Goal: Navigation & Orientation: Find specific page/section

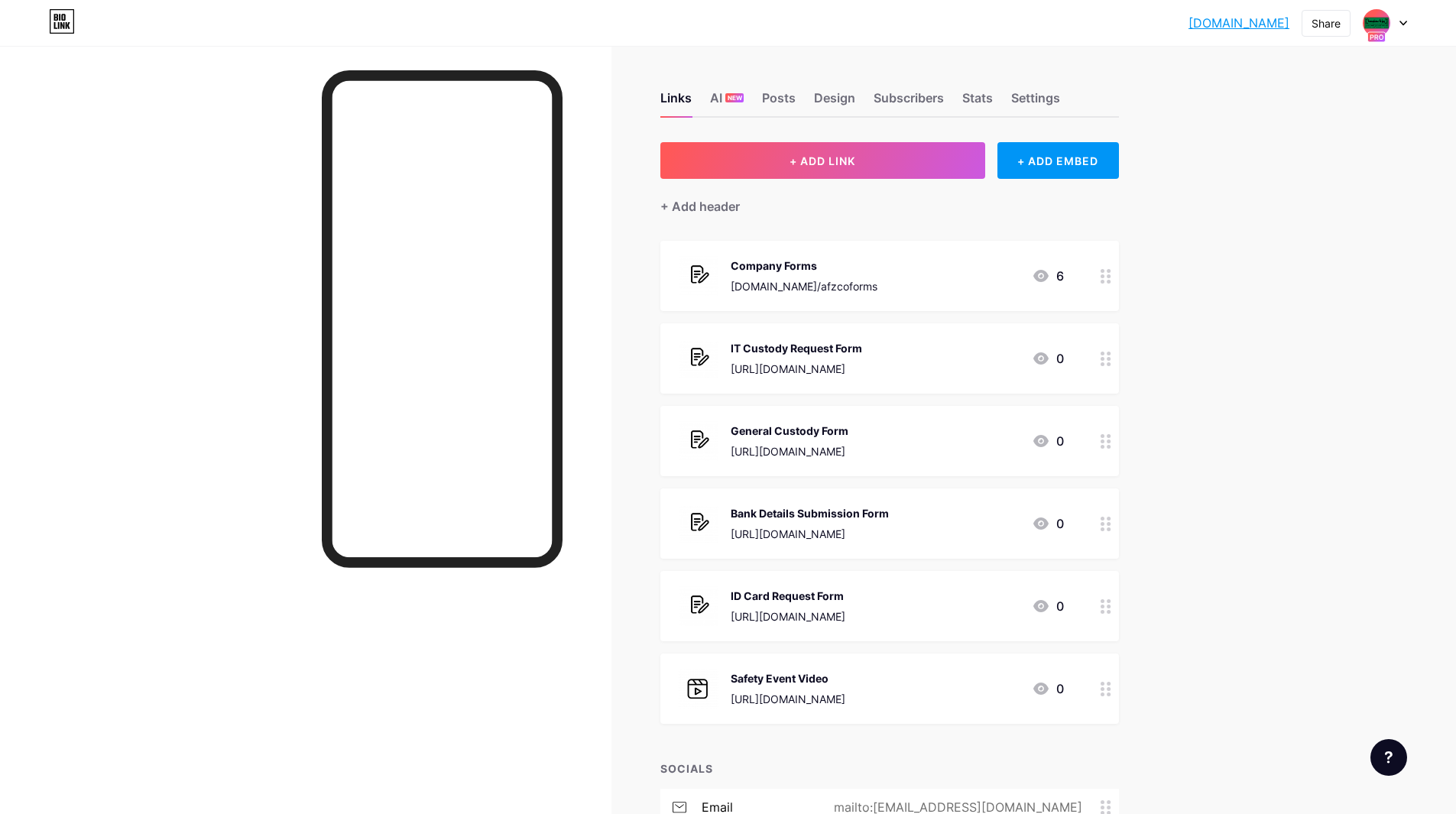
click at [575, 120] on div at bounding box center [305, 453] width 612 height 814
click at [898, 94] on div "Subscribers" at bounding box center [908, 102] width 70 height 28
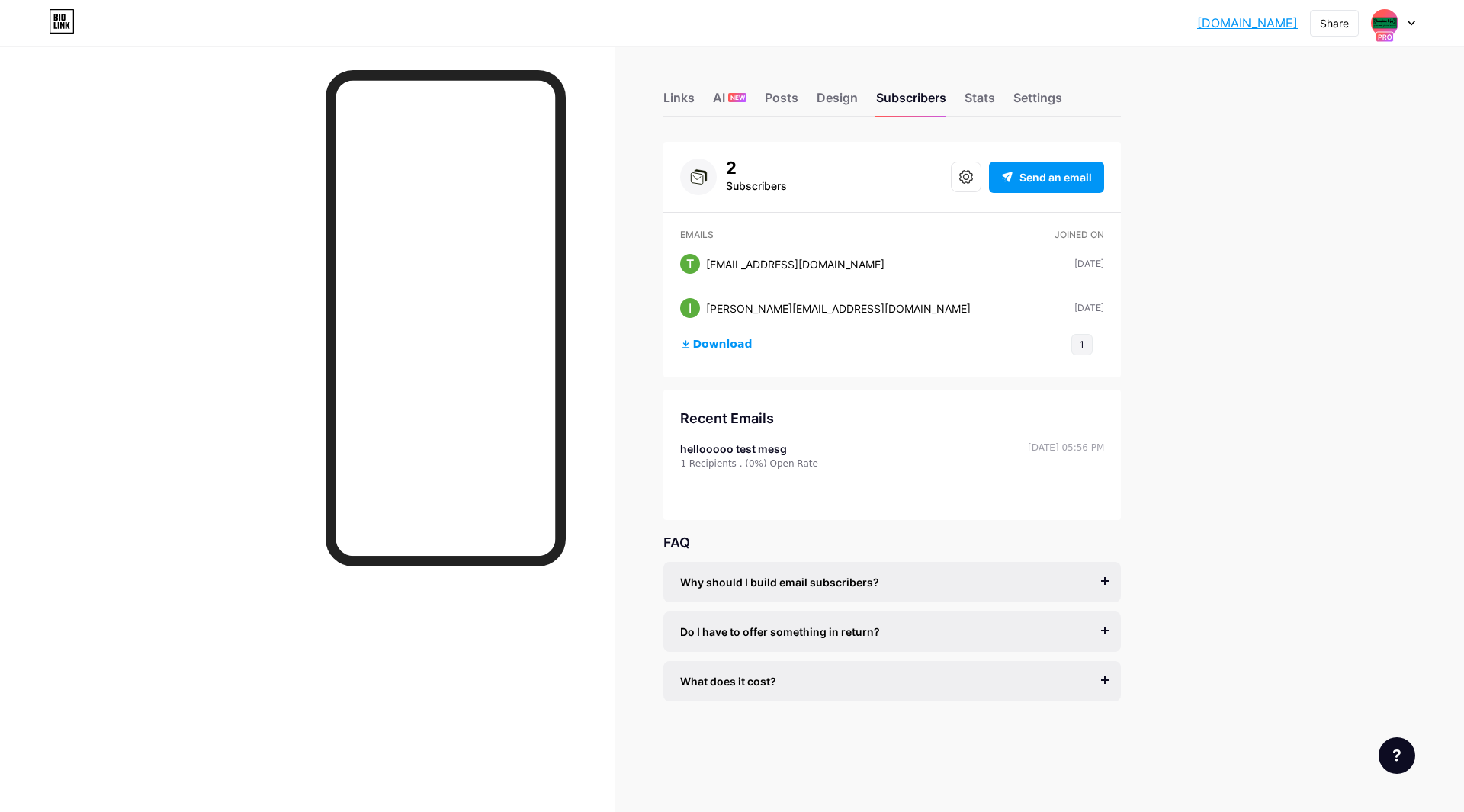
click at [624, 184] on div "Links AI NEW Posts Design Subscribers Stats Settings 2 Subscribers Send an emai…" at bounding box center [593, 412] width 1185 height 732
click at [680, 103] on div "Links" at bounding box center [678, 102] width 31 height 27
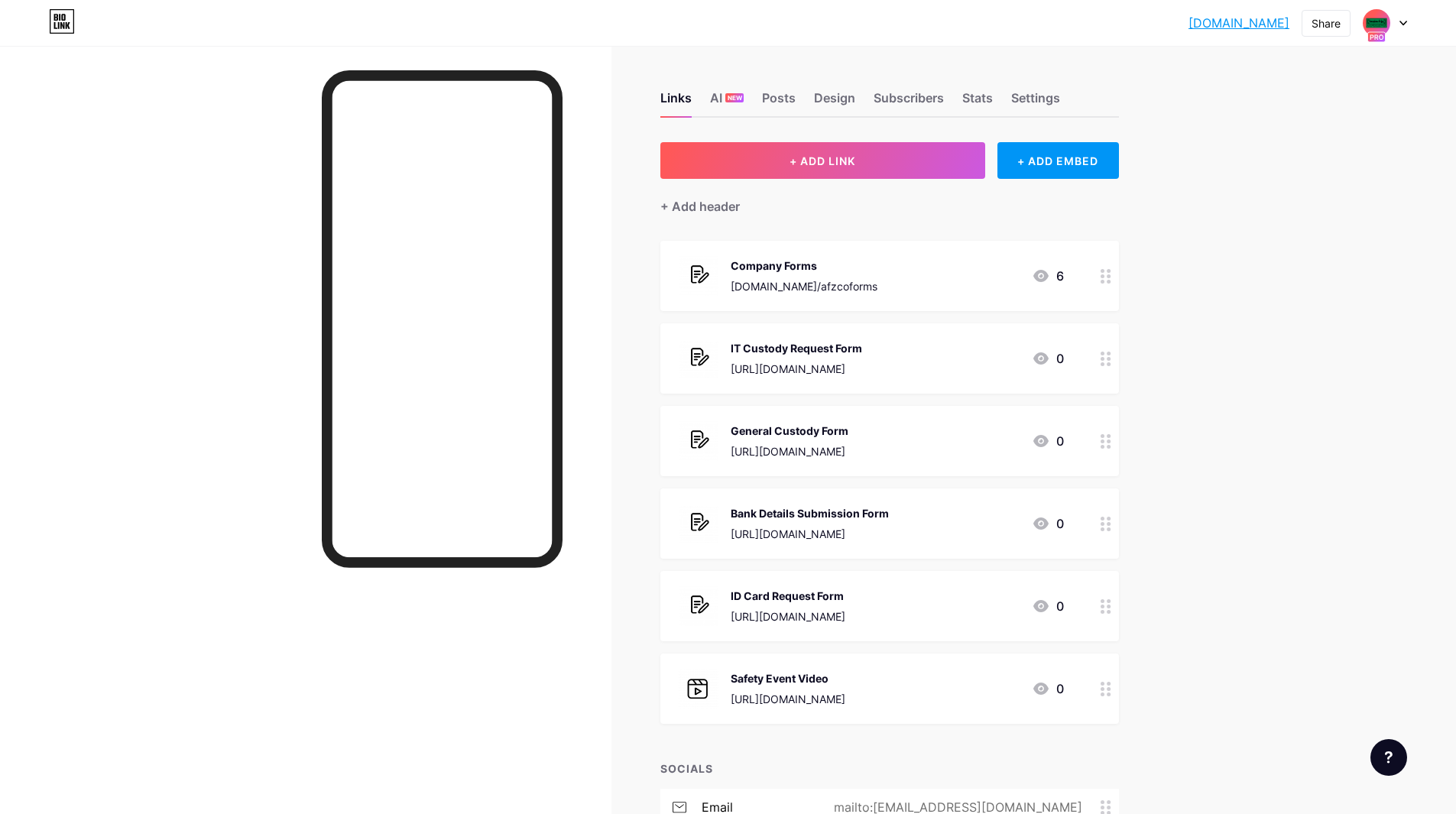
click at [1373, 29] on img at bounding box center [1377, 23] width 25 height 25
click at [1314, 134] on div "Request Forms" at bounding box center [1326, 135] width 130 height 12
click at [1385, 24] on img at bounding box center [1377, 23] width 25 height 25
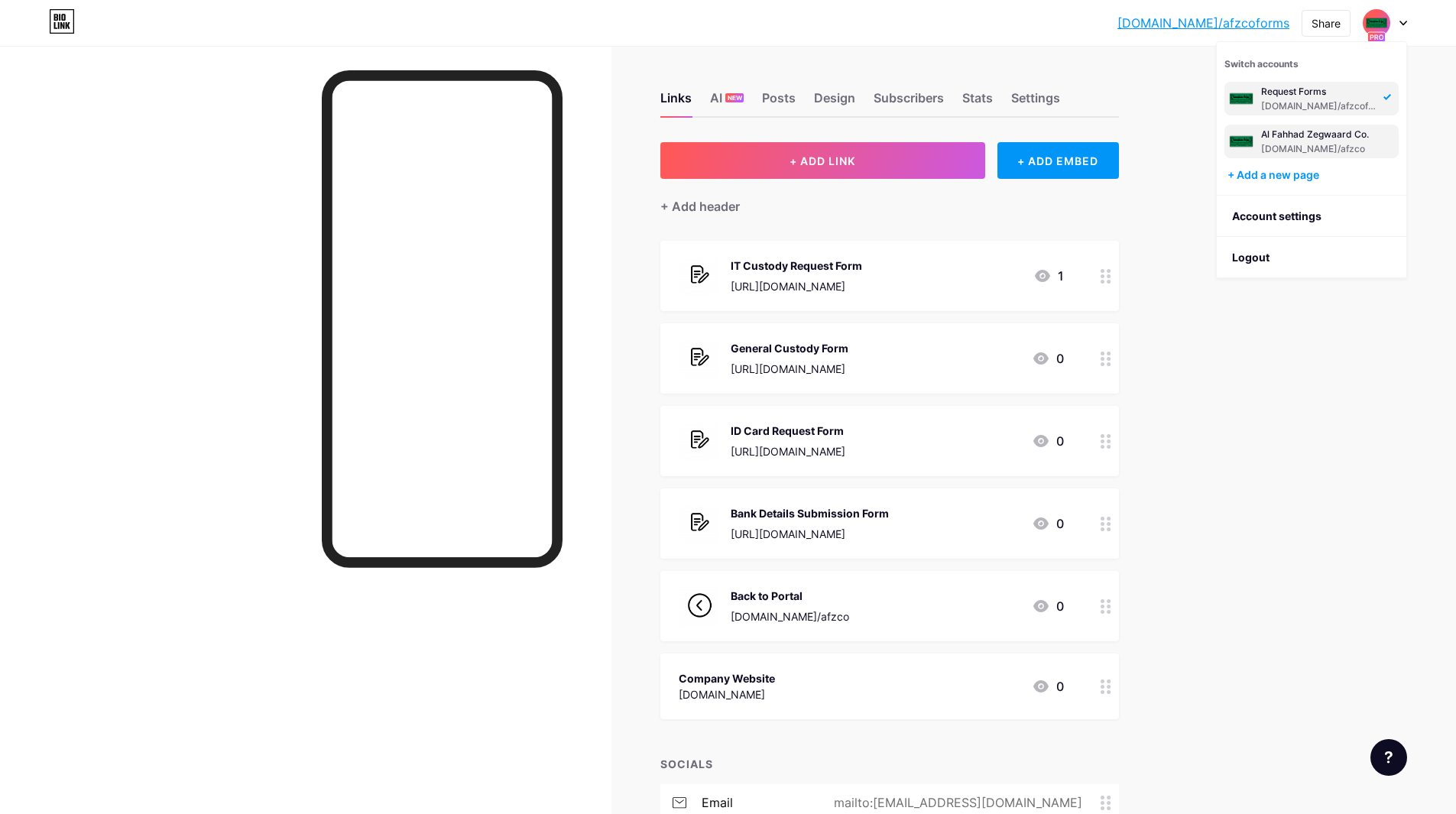
click at [1332, 127] on div "Al Fahhad Zegwaard Co. bio.link/afzco" at bounding box center [1311, 141] width 174 height 34
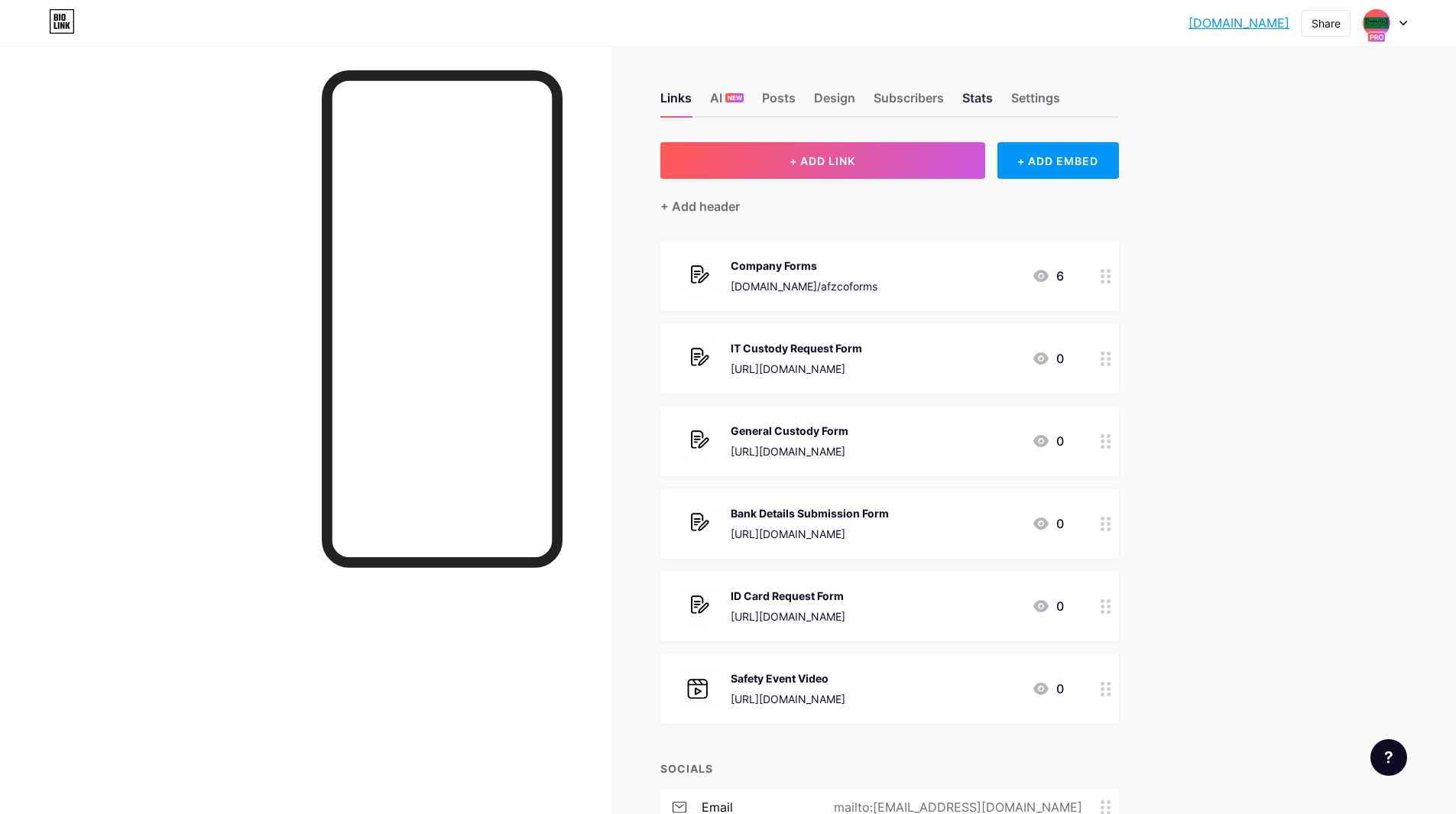
click at [992, 101] on div "Stats" at bounding box center [977, 102] width 30 height 28
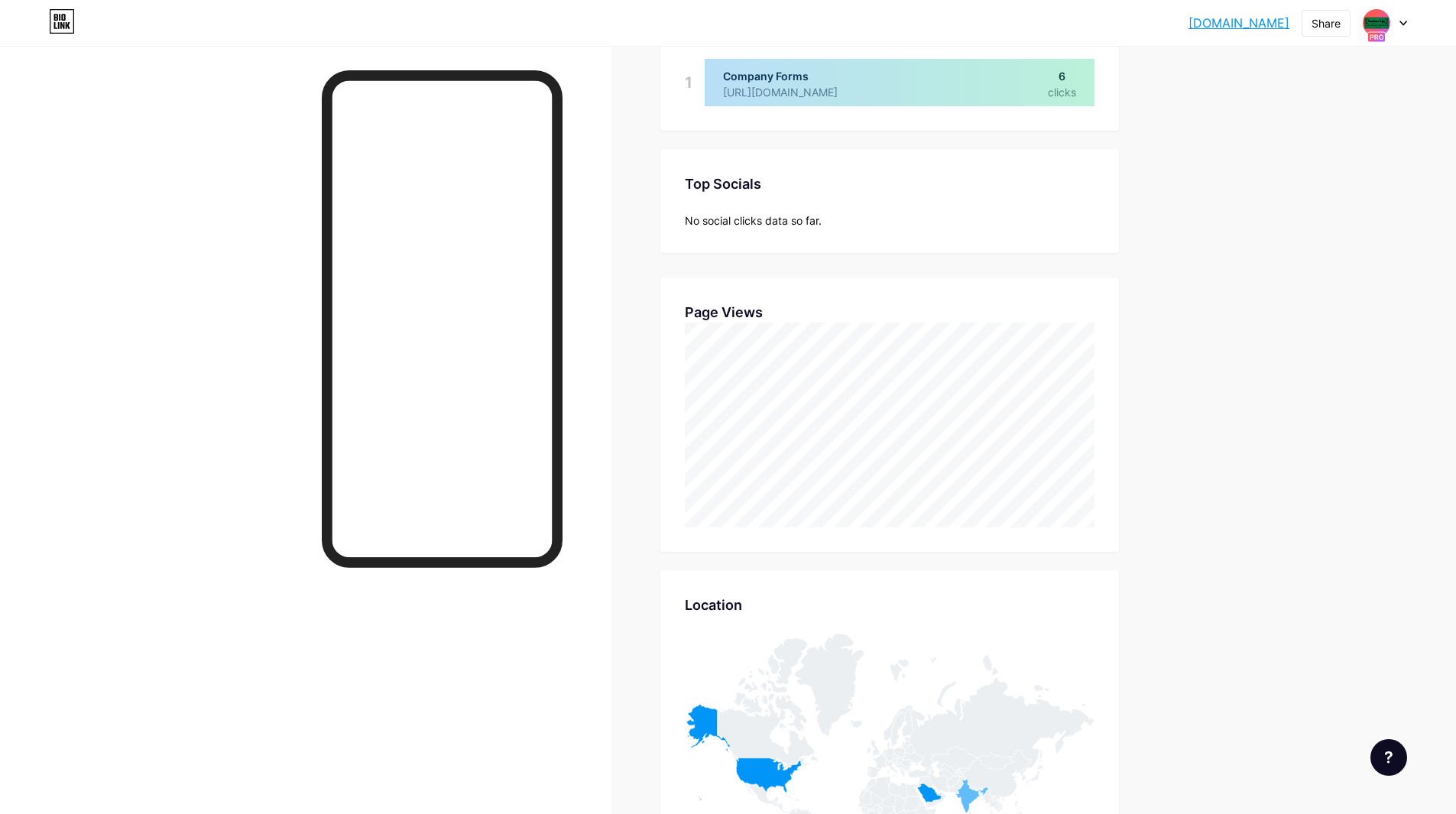
scroll to position [190, 0]
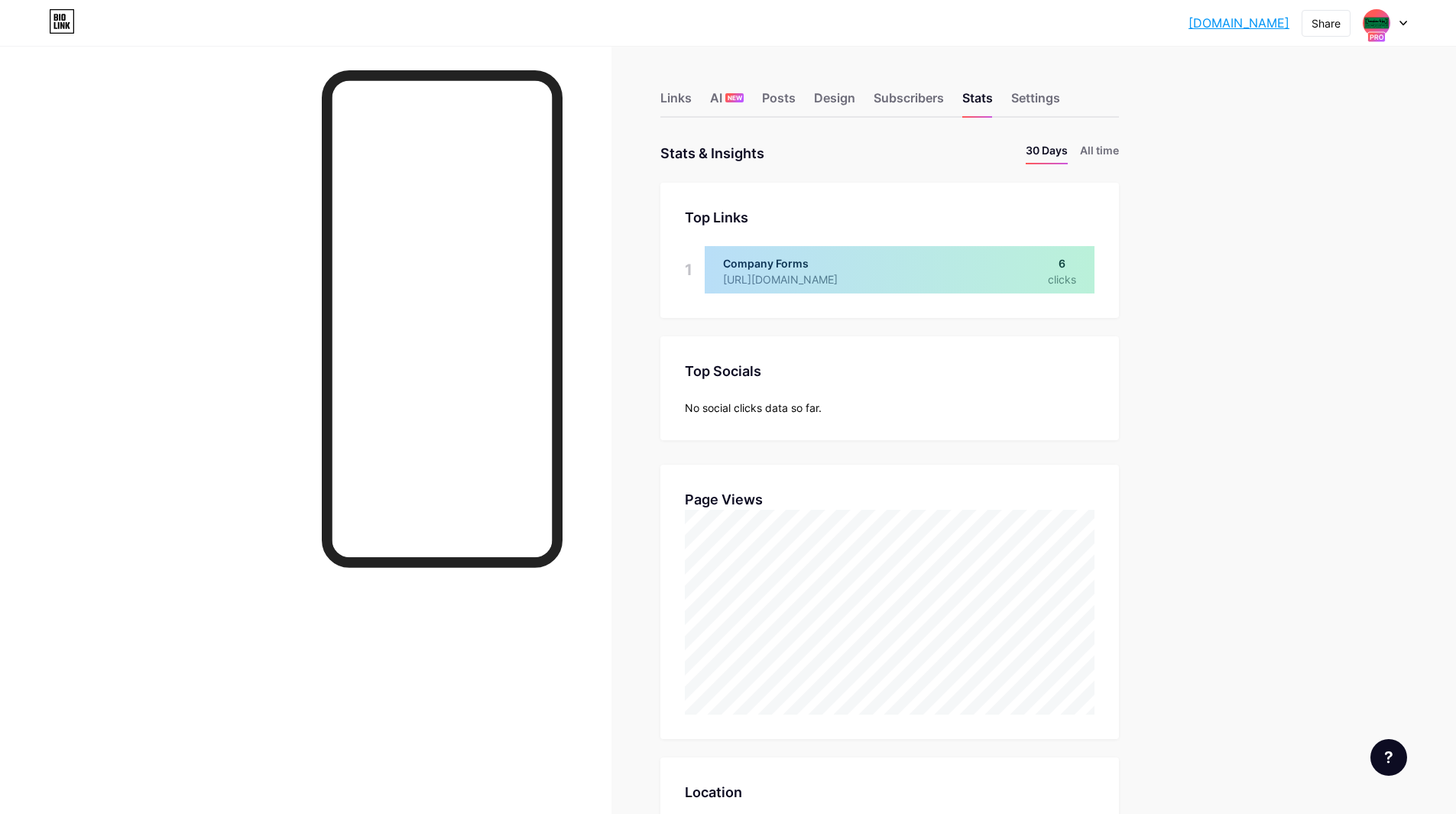
scroll to position [814, 1456]
